Goal: Information Seeking & Learning: Find specific fact

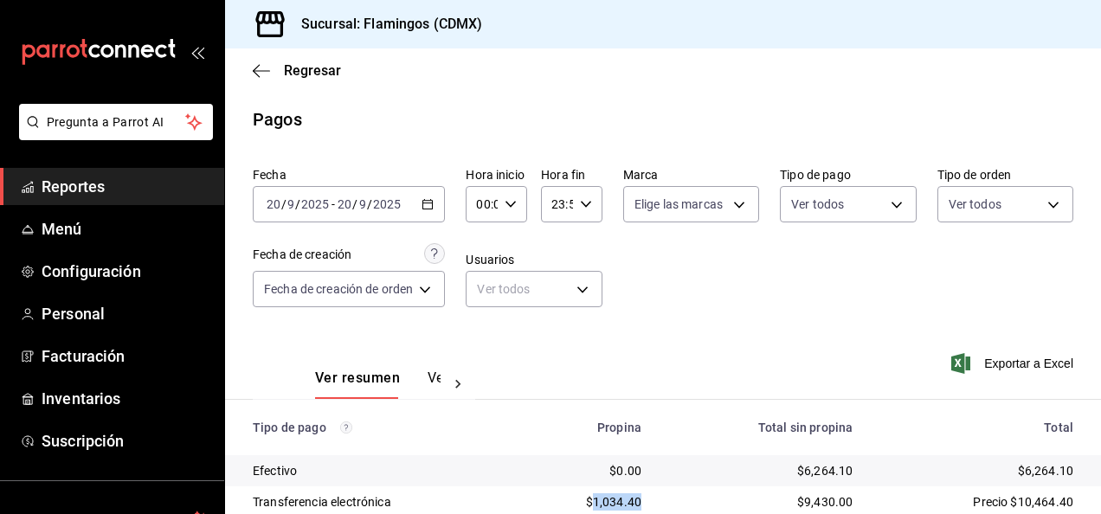
scroll to position [156, 0]
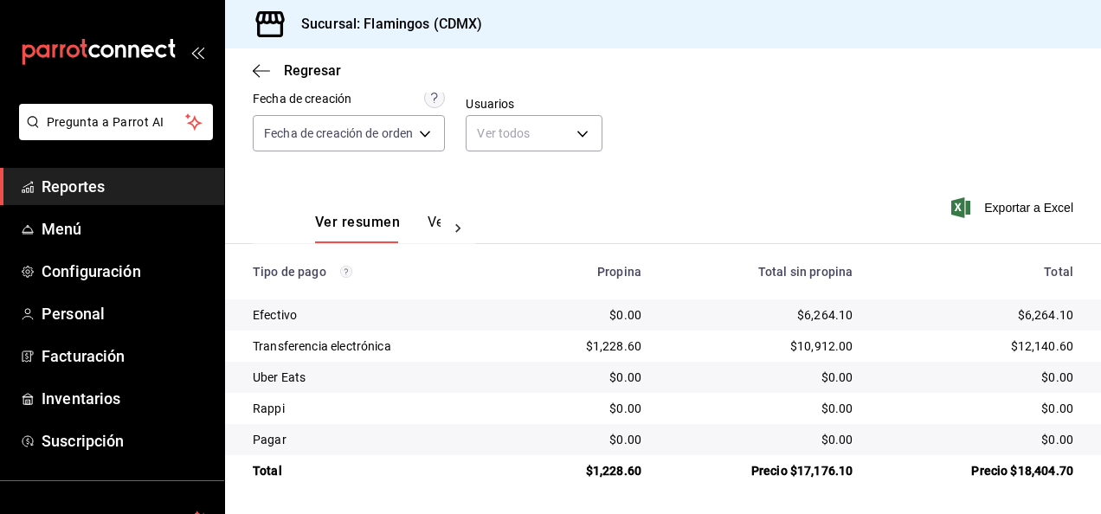
click at [811, 469] on div "Precio $17,176.10" at bounding box center [760, 470] width 183 height 17
copy div "17,176.10"
click at [611, 346] on div "$1,228.60" at bounding box center [587, 346] width 108 height 17
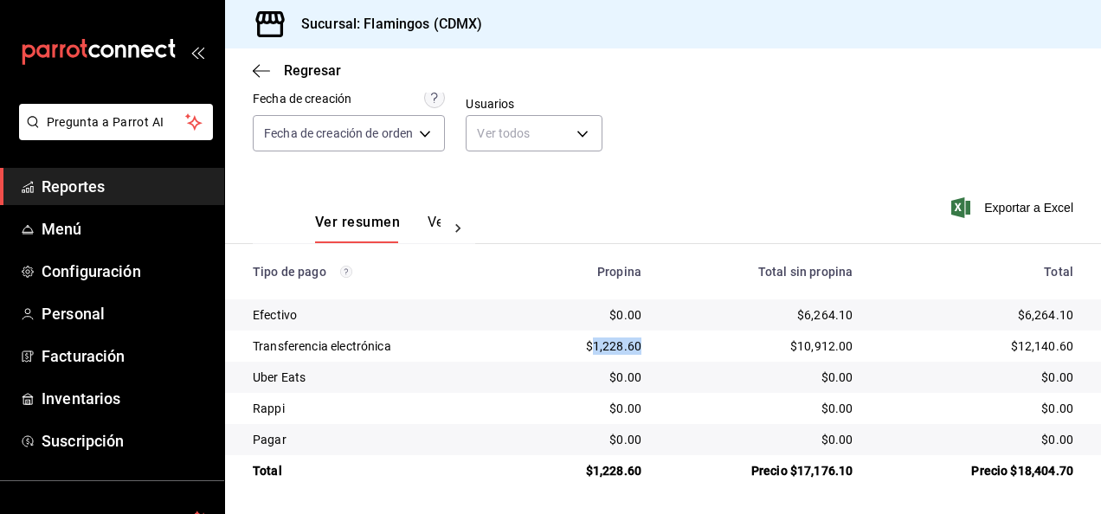
copy div "1,228.60"
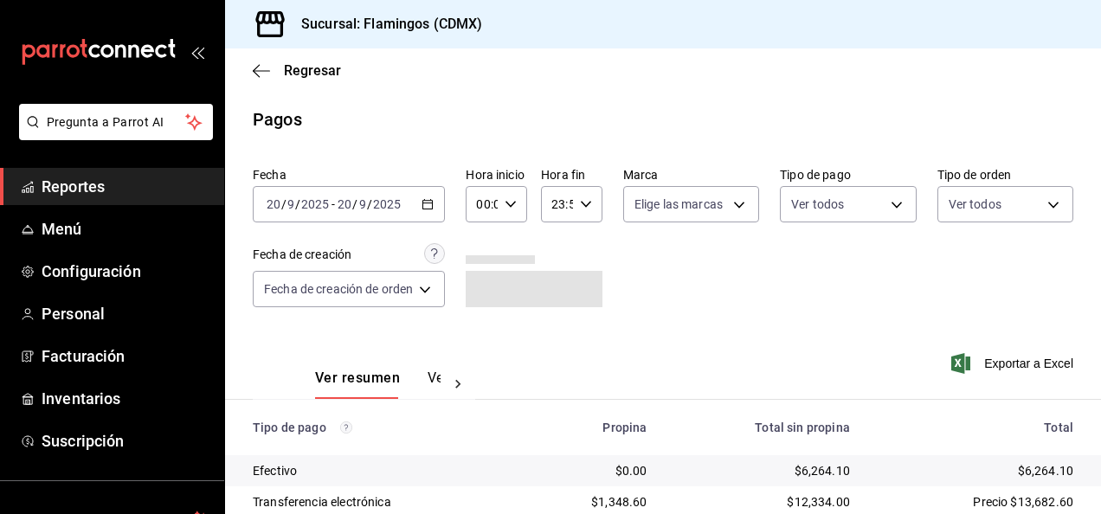
scroll to position [156, 0]
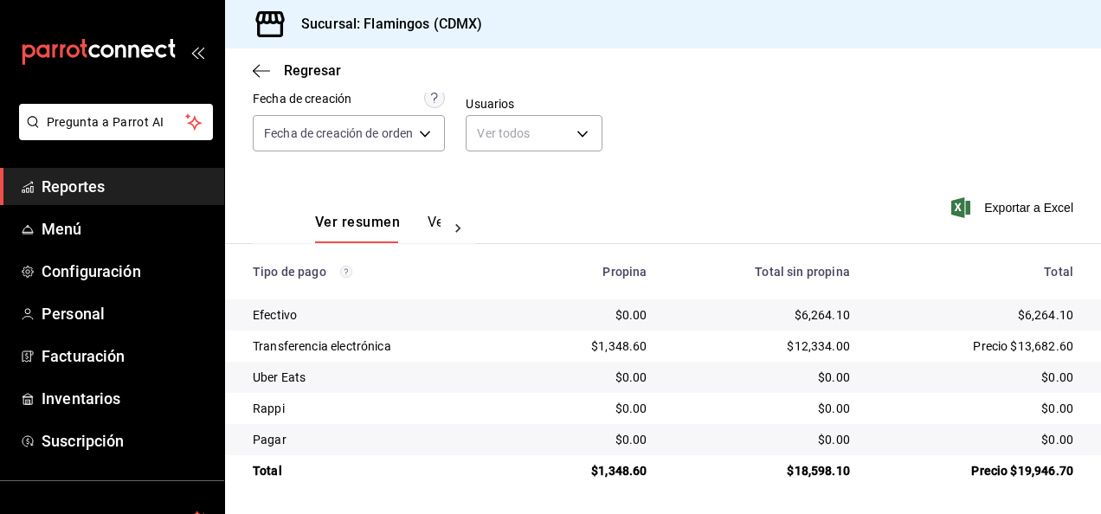
click at [620, 350] on div "$1,348.60" at bounding box center [592, 346] width 111 height 17
copy div "1,348.60"
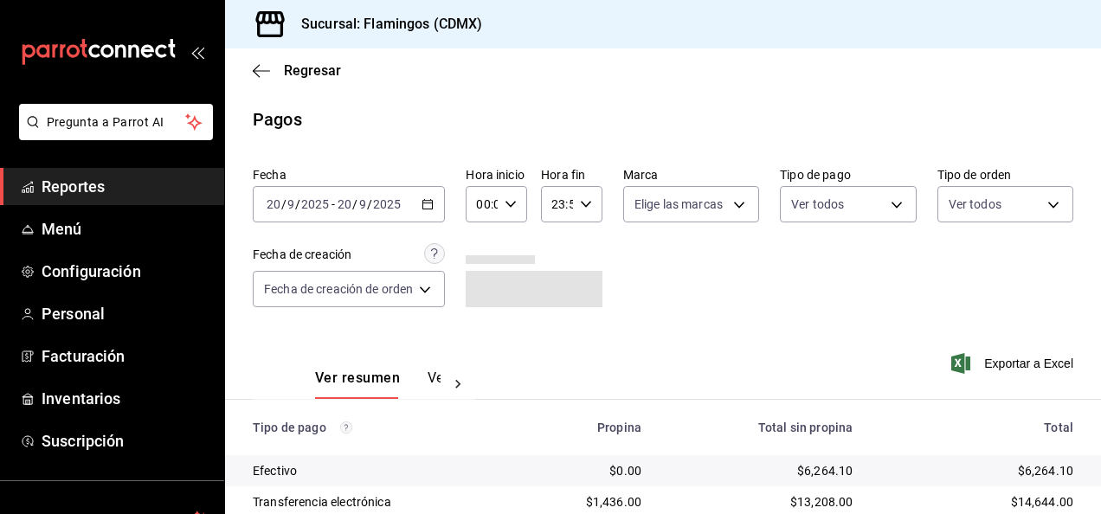
scroll to position [156, 0]
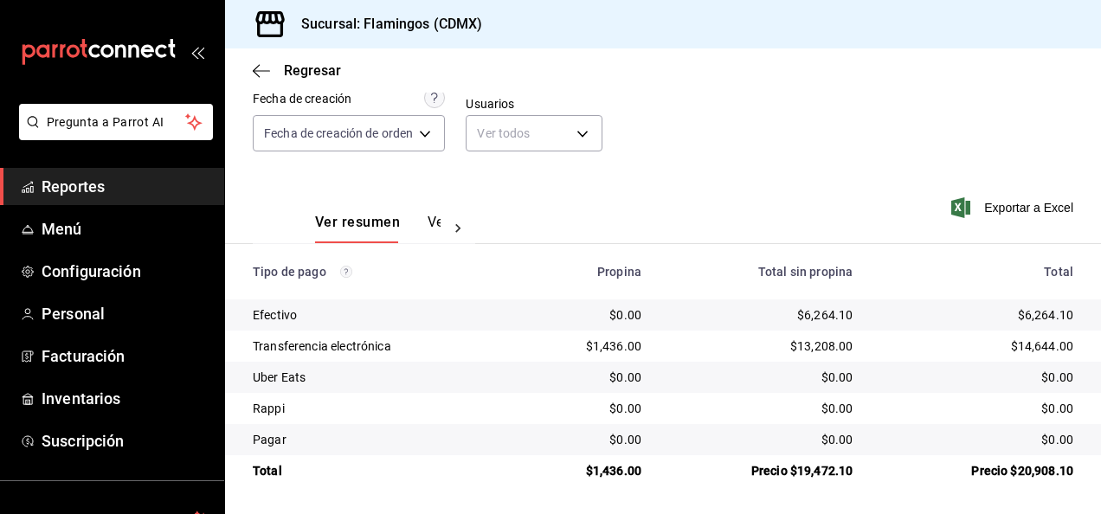
click at [602, 346] on div "$1,436.00" at bounding box center [587, 346] width 108 height 17
copy div "1,436.00"
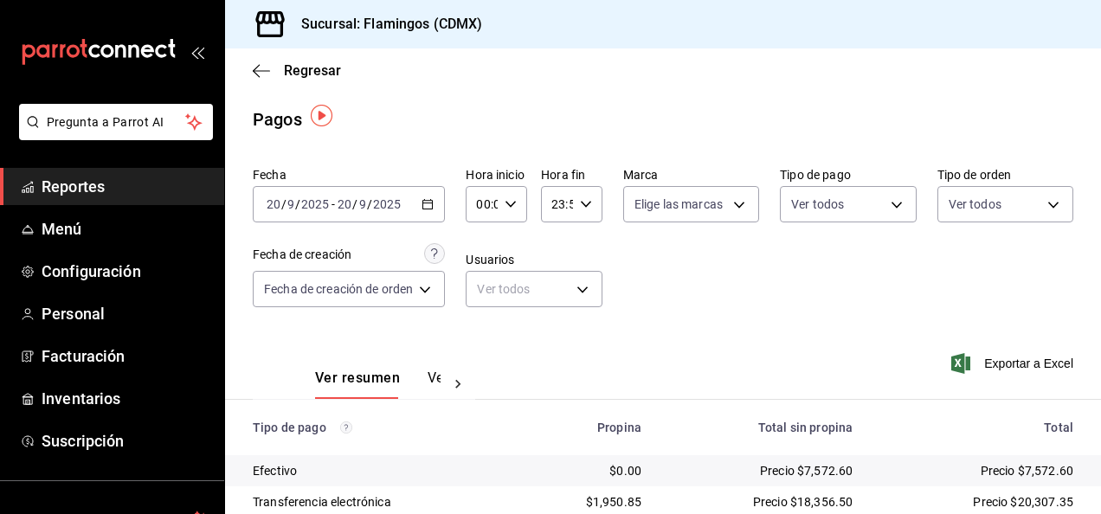
scroll to position [156, 0]
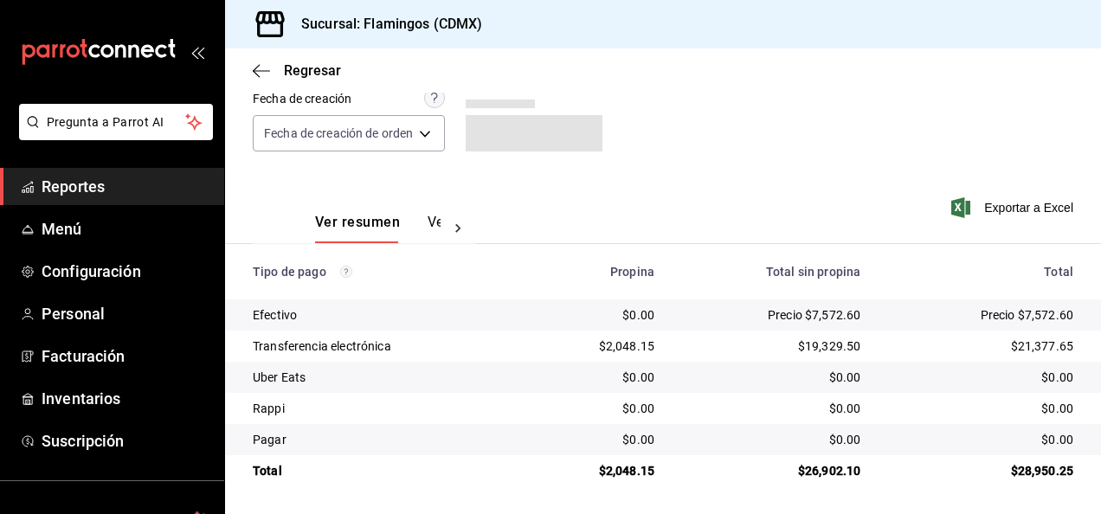
scroll to position [156, 0]
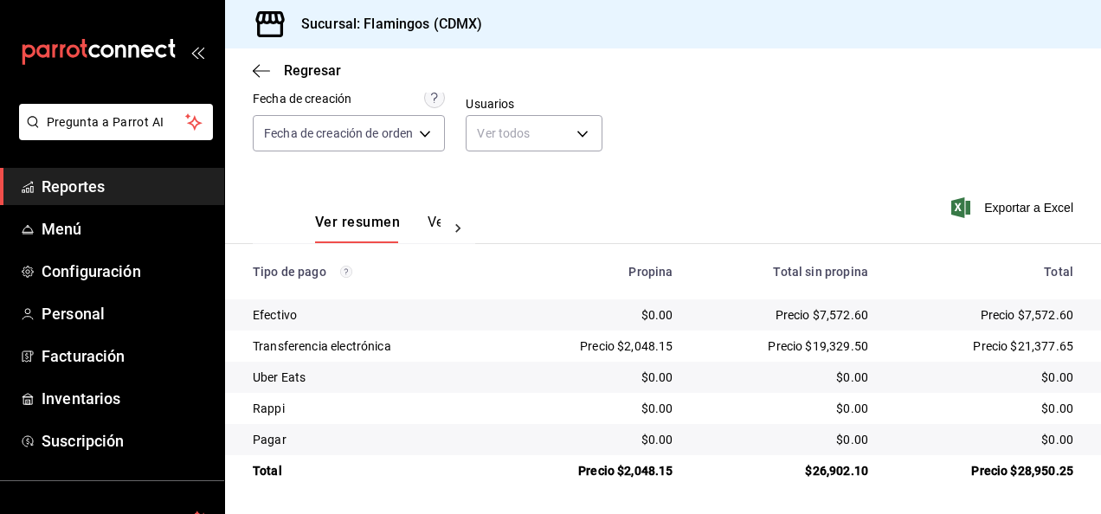
click at [826, 318] on div "Precio $7,572.60" at bounding box center [784, 314] width 167 height 17
copy div "7,572.60"
click at [638, 348] on div "Precio $2,048.15" at bounding box center [592, 346] width 159 height 17
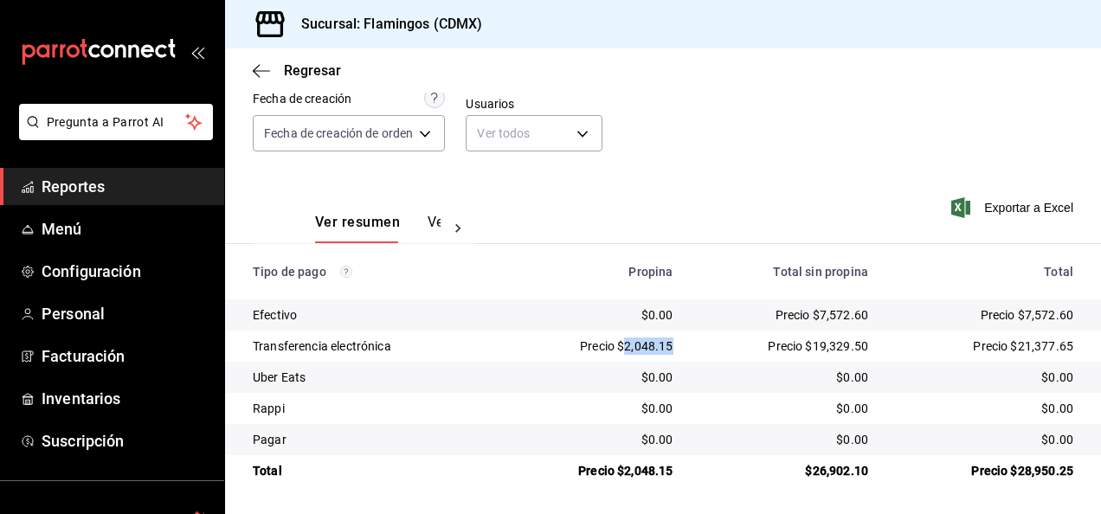
copy div "2,048.15"
